Goal: Information Seeking & Learning: Learn about a topic

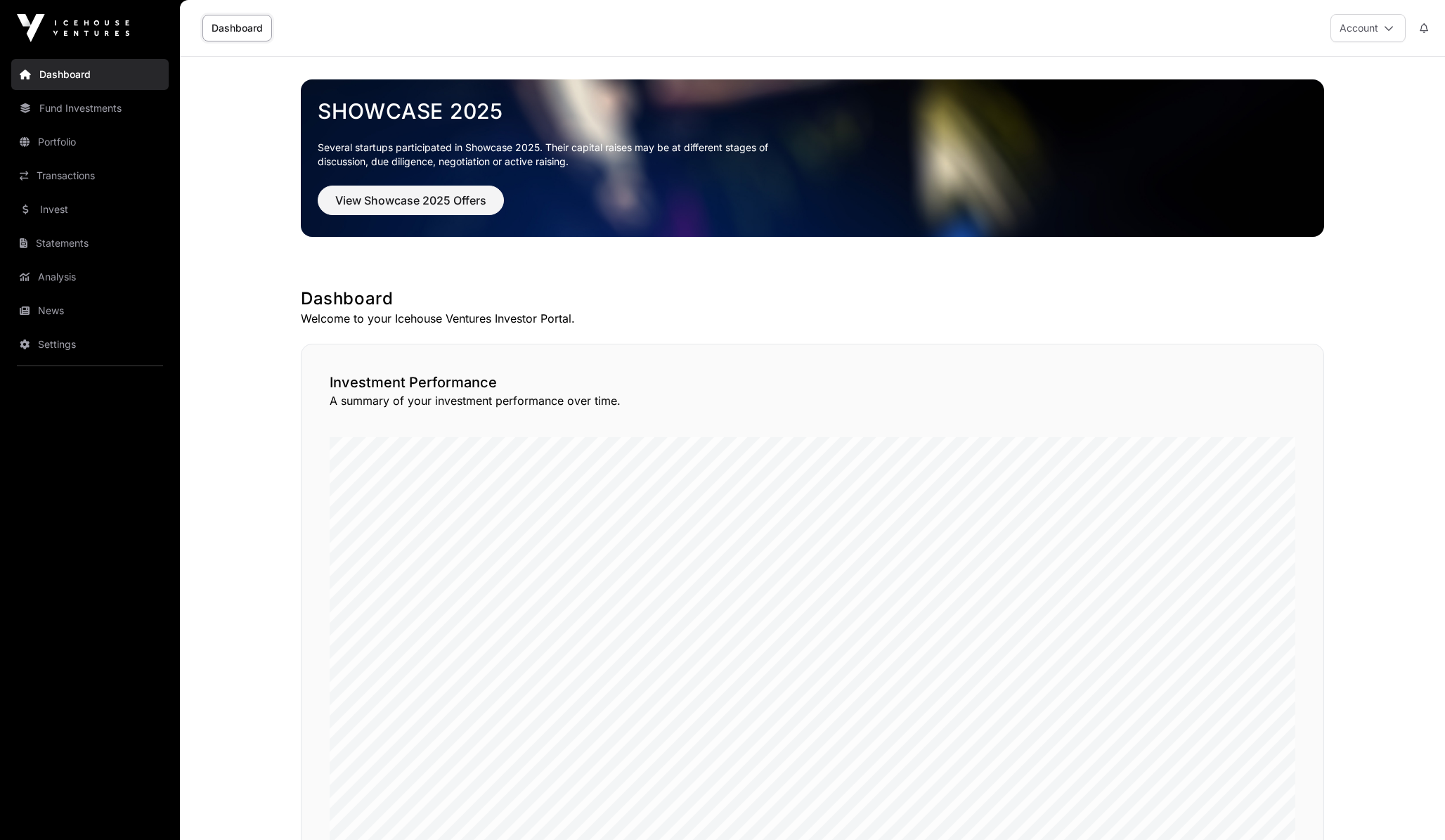
click at [78, 99] on link "Fund Investments" at bounding box center [90, 108] width 157 height 31
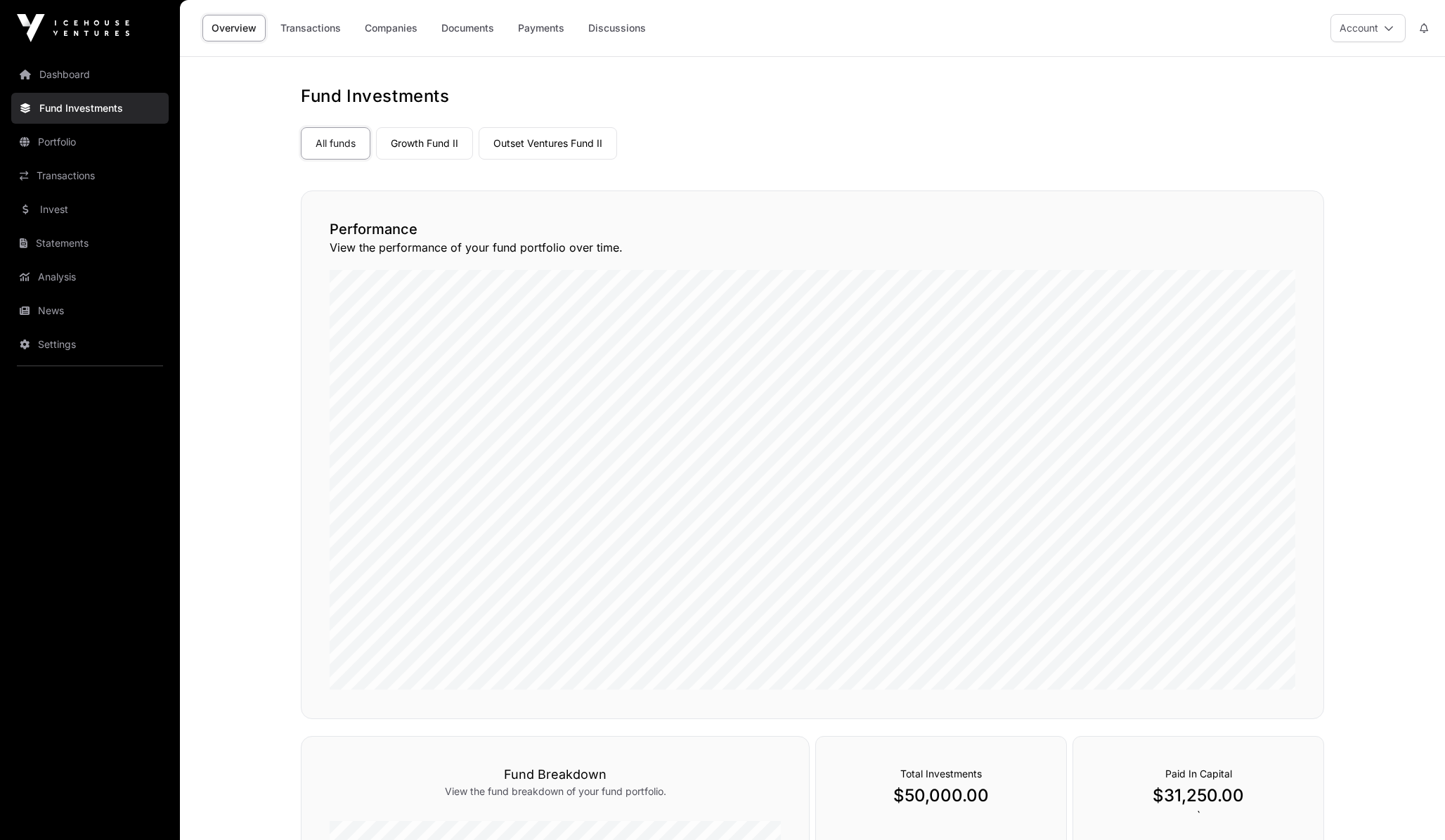
click at [447, 150] on link "Growth Fund II" at bounding box center [424, 143] width 97 height 32
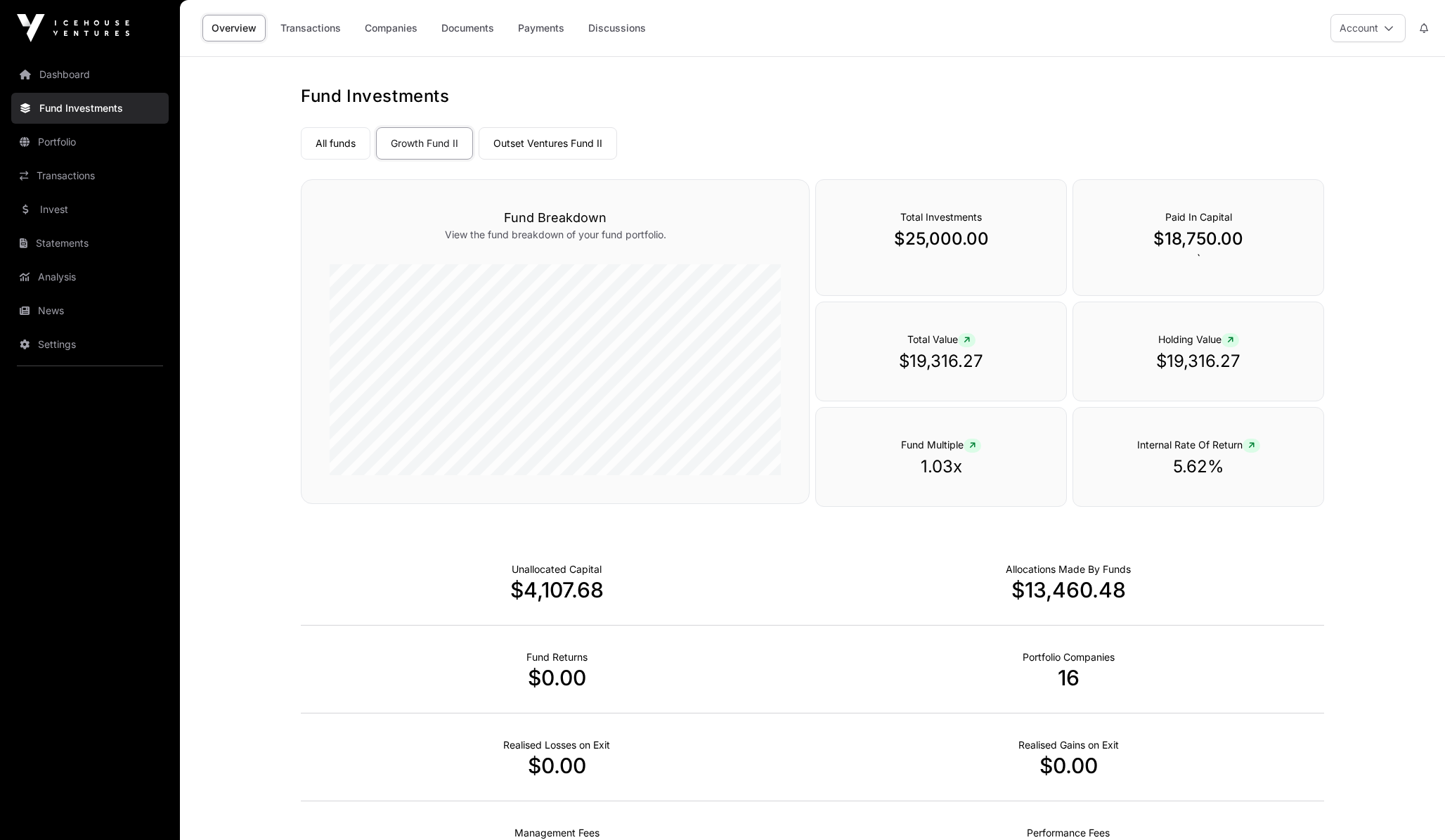
click at [555, 19] on link "Payments" at bounding box center [542, 28] width 65 height 27
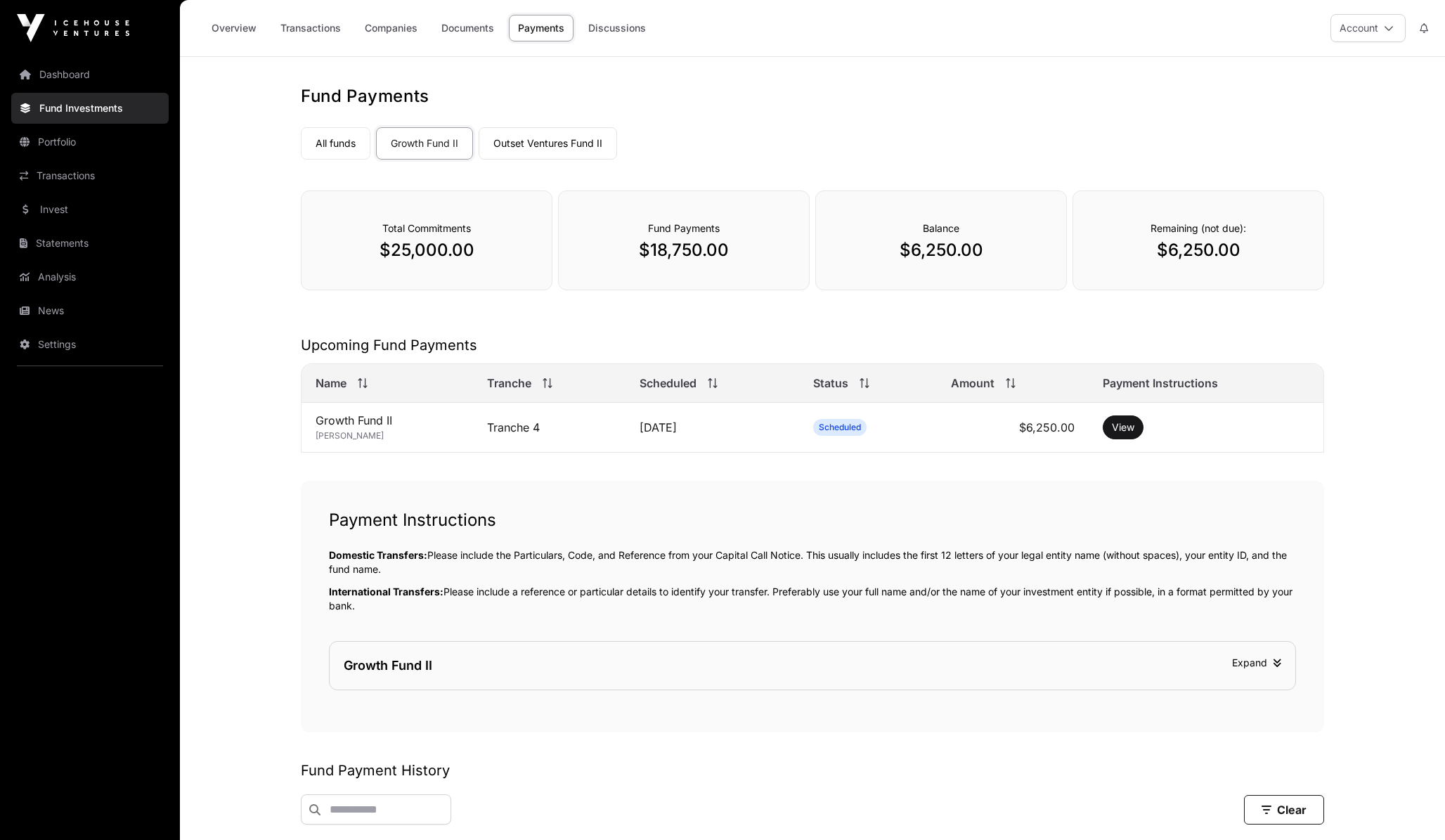
click at [520, 133] on link "Outset Ventures Fund II" at bounding box center [547, 143] width 138 height 32
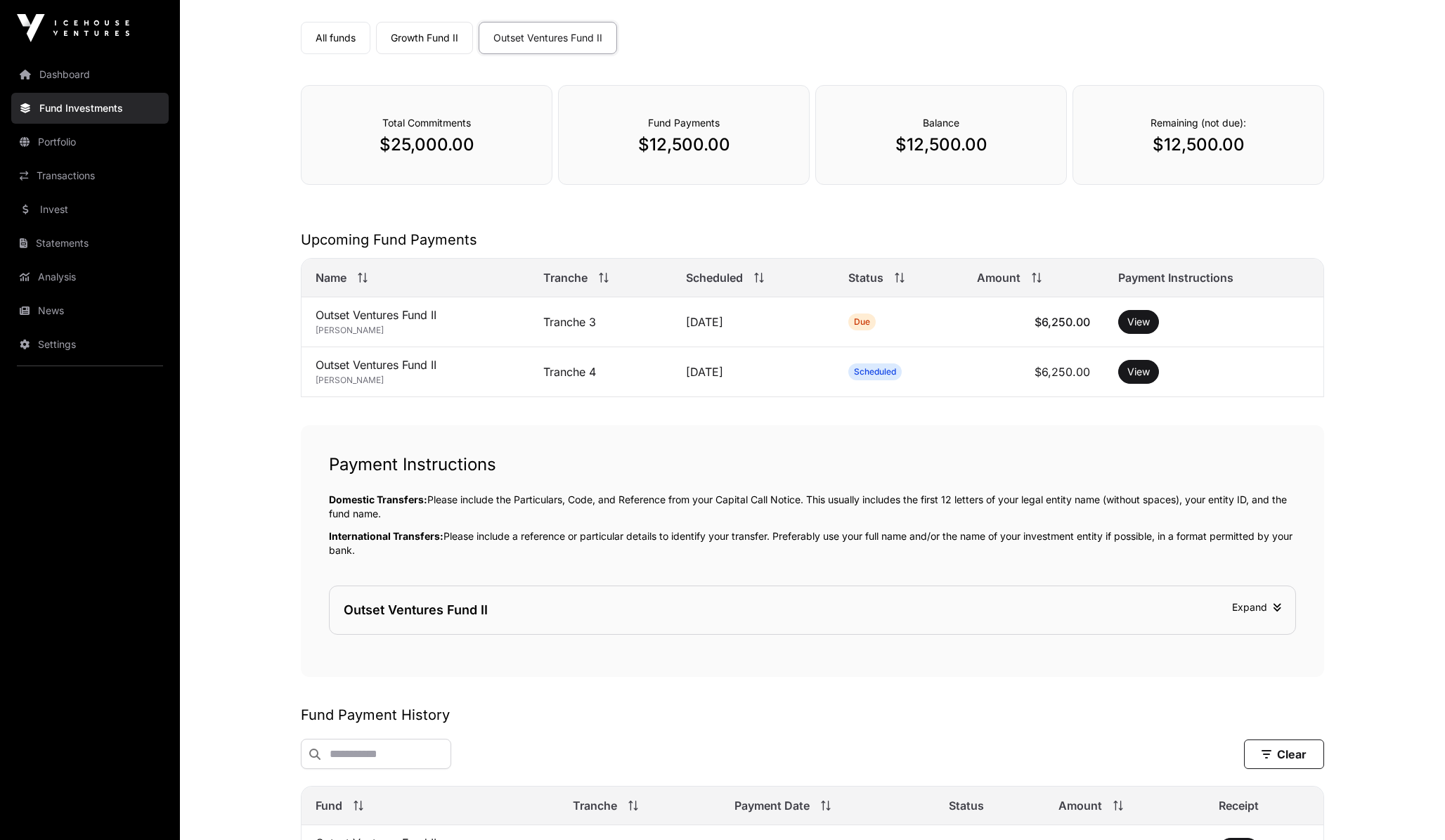
scroll to position [103, 0]
click at [59, 35] on img at bounding box center [73, 28] width 113 height 28
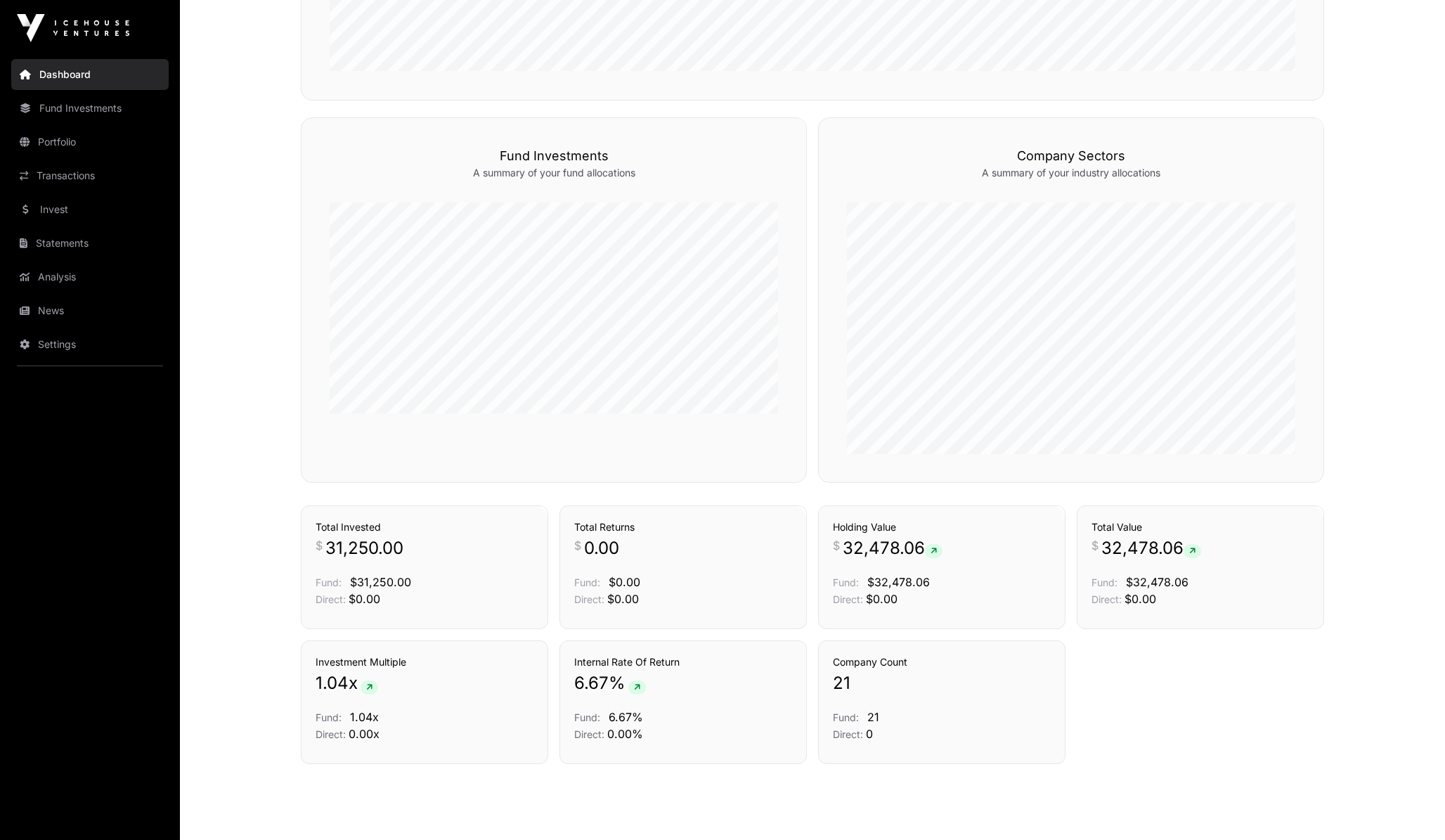
scroll to position [798, 0]
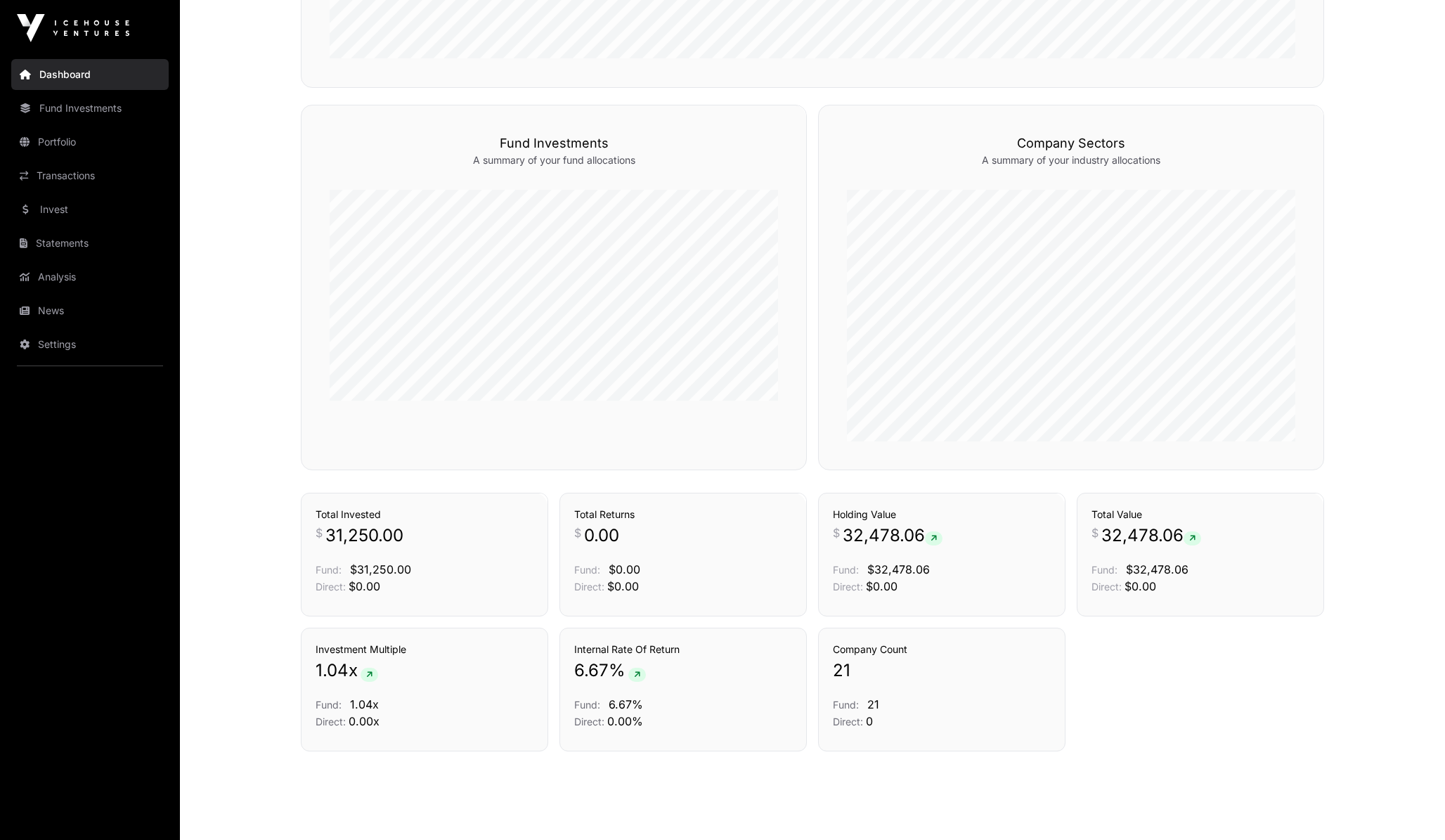
click at [95, 154] on link "Portfolio" at bounding box center [90, 142] width 157 height 31
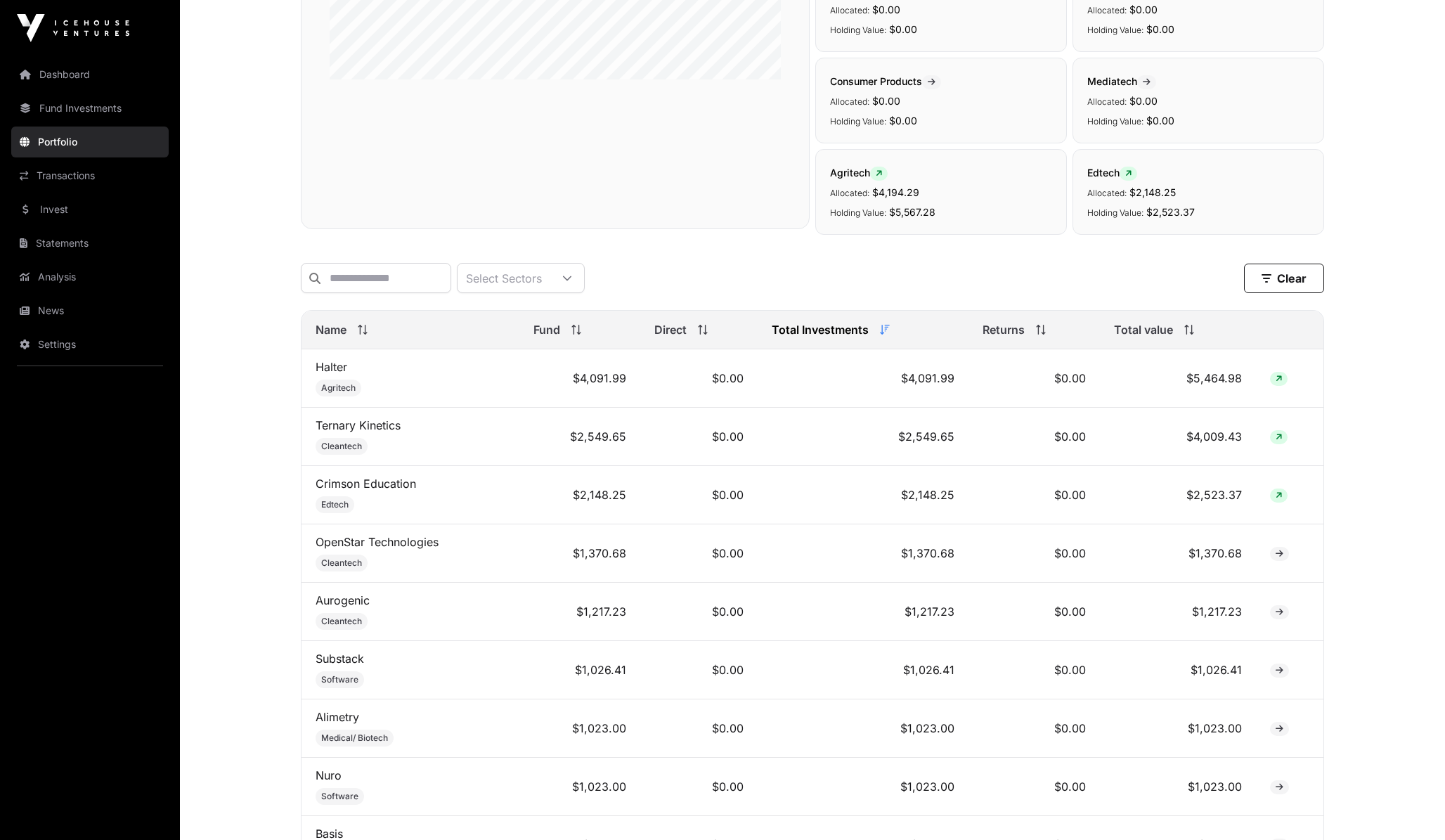
scroll to position [342, 0]
click at [1280, 443] on span at bounding box center [1278, 437] width 18 height 14
click at [389, 427] on link "Ternary Kinetics" at bounding box center [358, 424] width 85 height 14
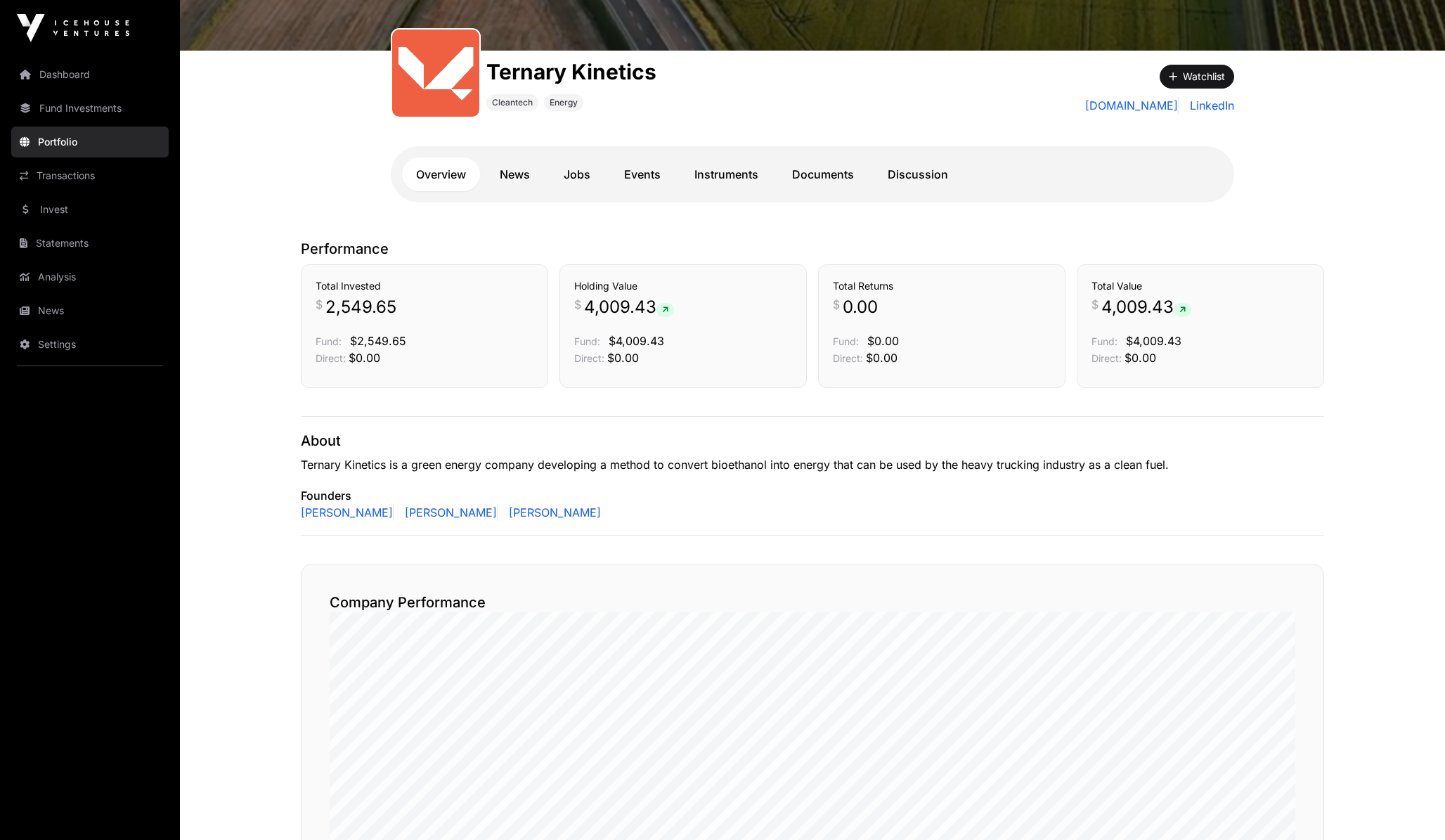
scroll to position [186, 0]
click at [518, 184] on link "News" at bounding box center [515, 175] width 59 height 34
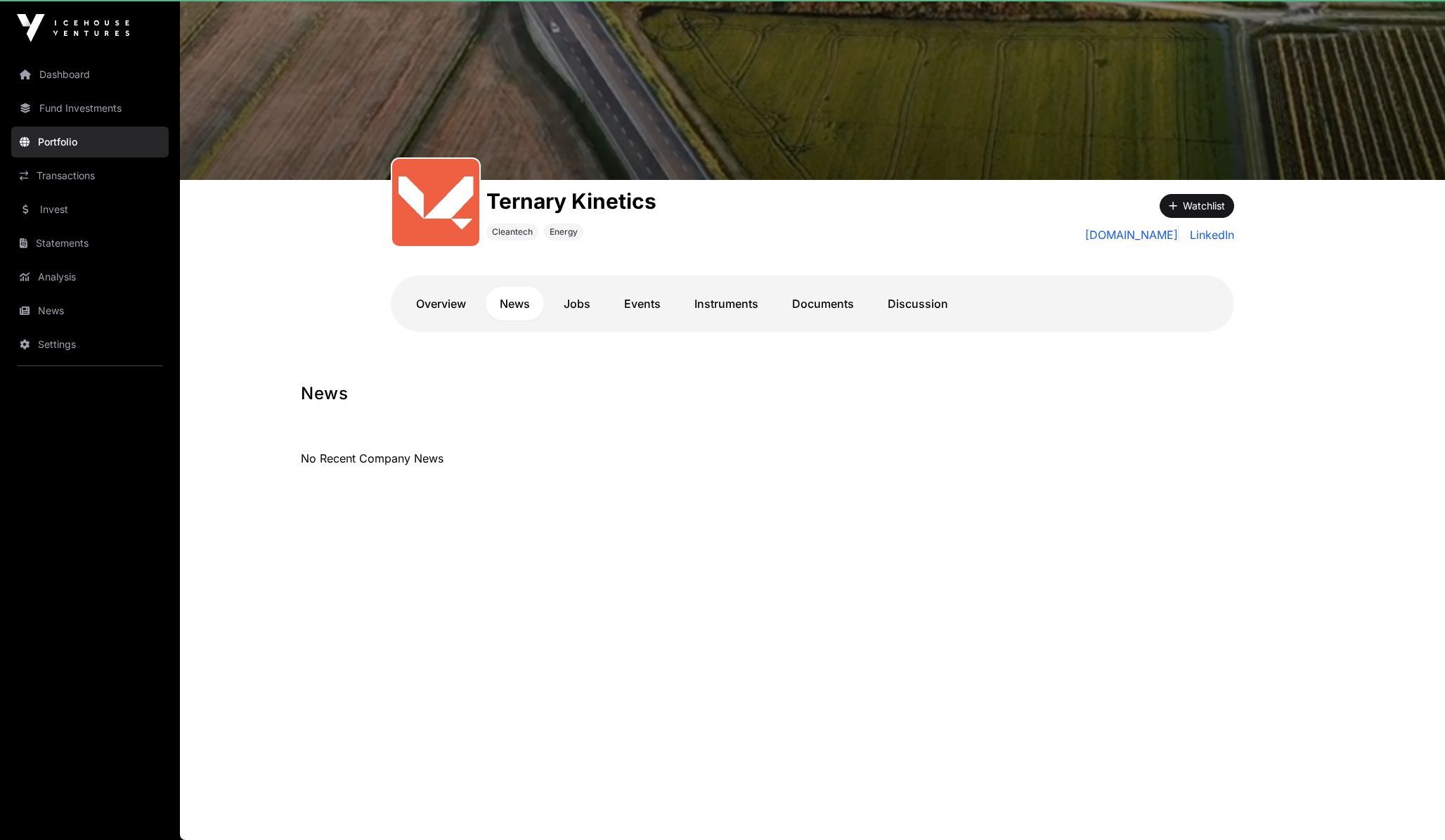
scroll to position [57, 0]
click at [578, 312] on link "Jobs" at bounding box center [576, 304] width 55 height 34
click at [447, 304] on link "Overview" at bounding box center [441, 304] width 78 height 34
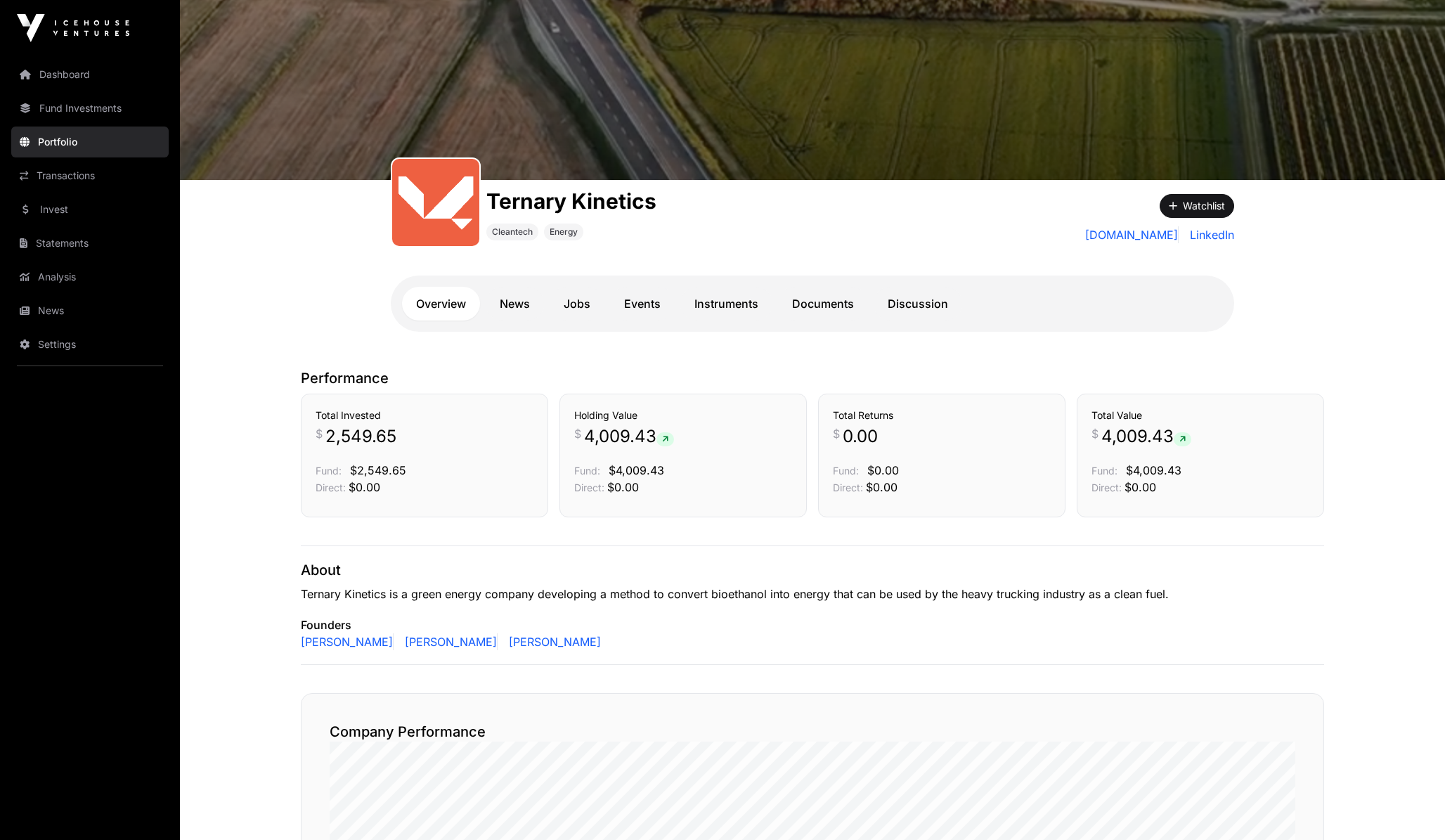
click at [110, 82] on link "Dashboard" at bounding box center [90, 75] width 157 height 31
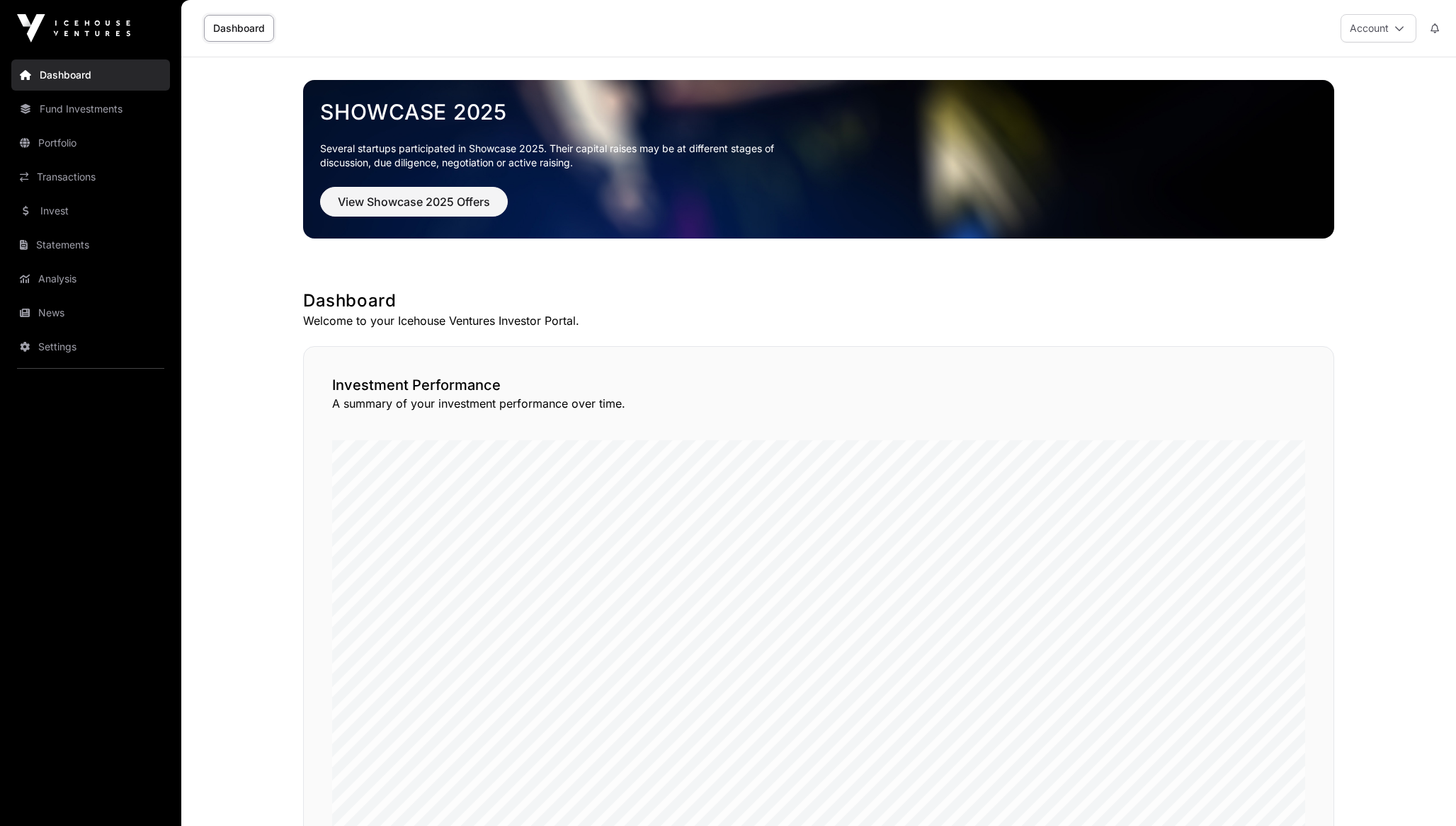
click at [115, 33] on img at bounding box center [74, 28] width 113 height 28
